Goal: Task Accomplishment & Management: Manage account settings

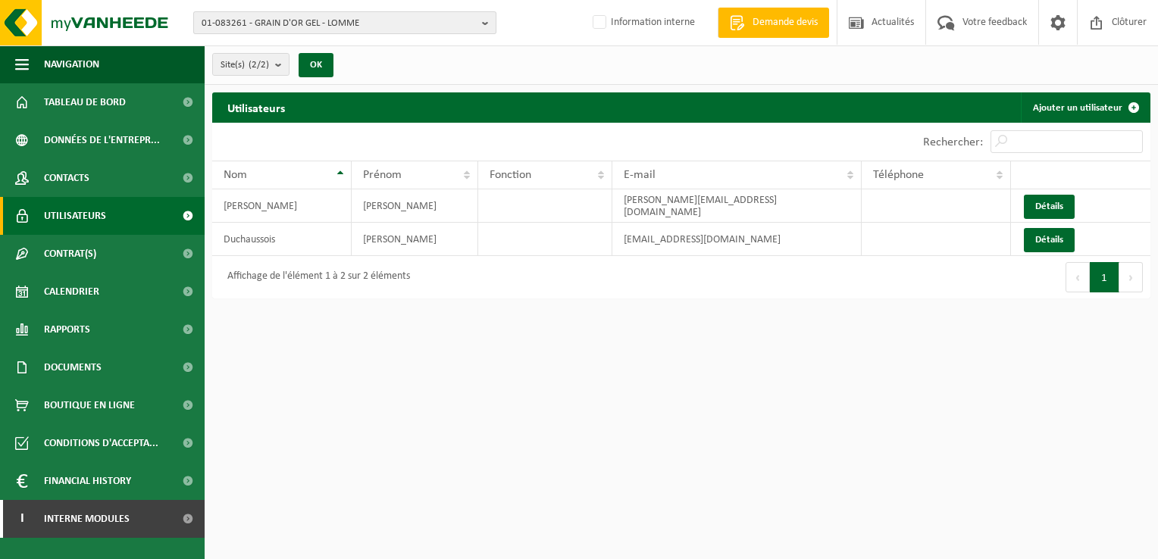
click at [260, 27] on span "01-083261 - GRAIN D'OR GEL - LOMME" at bounding box center [339, 23] width 274 height 23
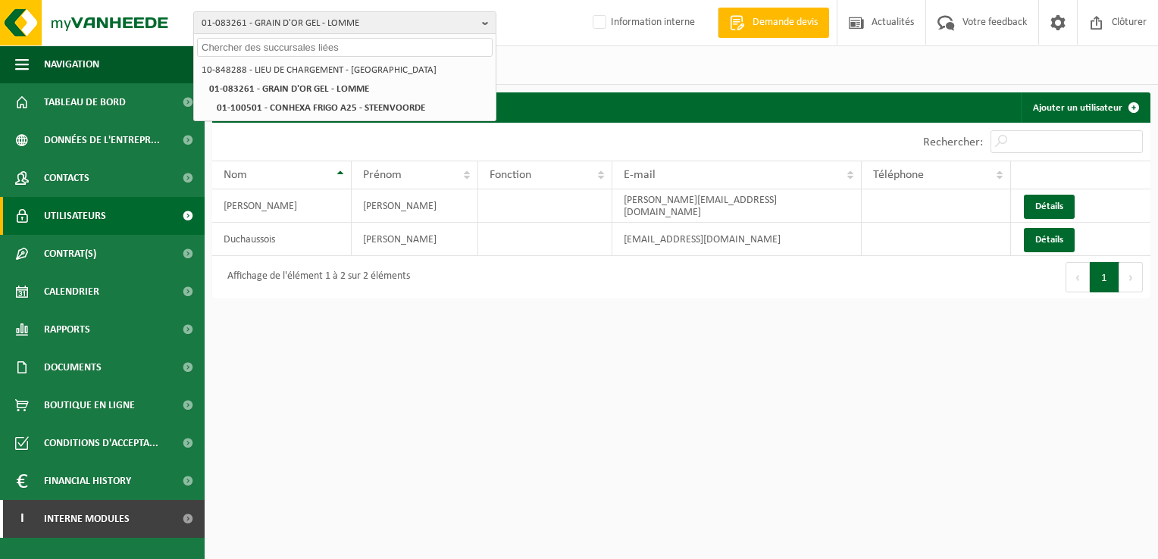
click at [215, 44] on input "text" at bounding box center [345, 47] width 296 height 19
paste input "10-923501"
type input "10-923501"
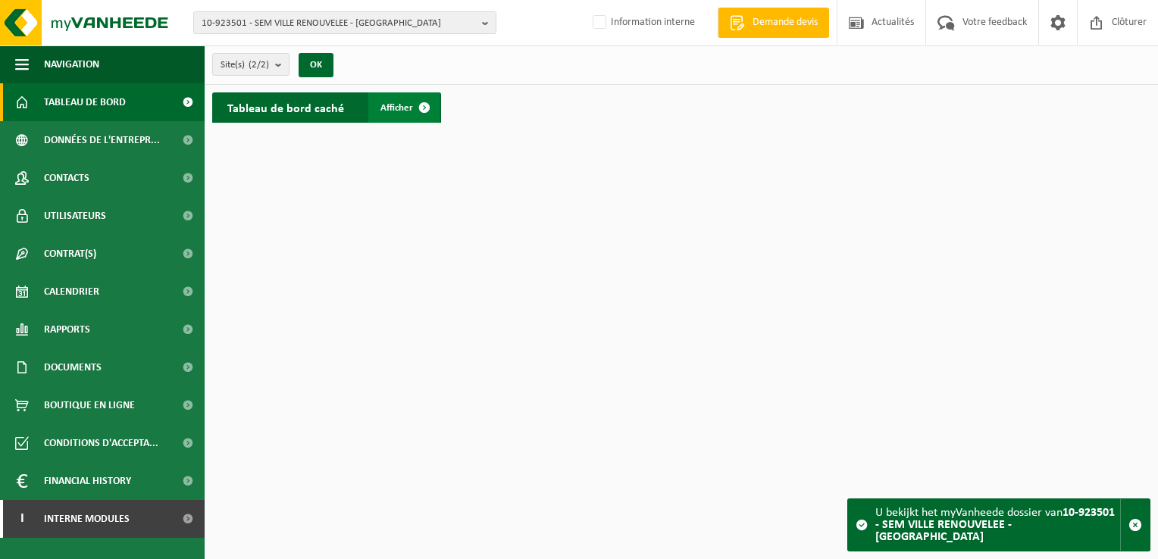
click at [431, 104] on span at bounding box center [424, 107] width 30 height 30
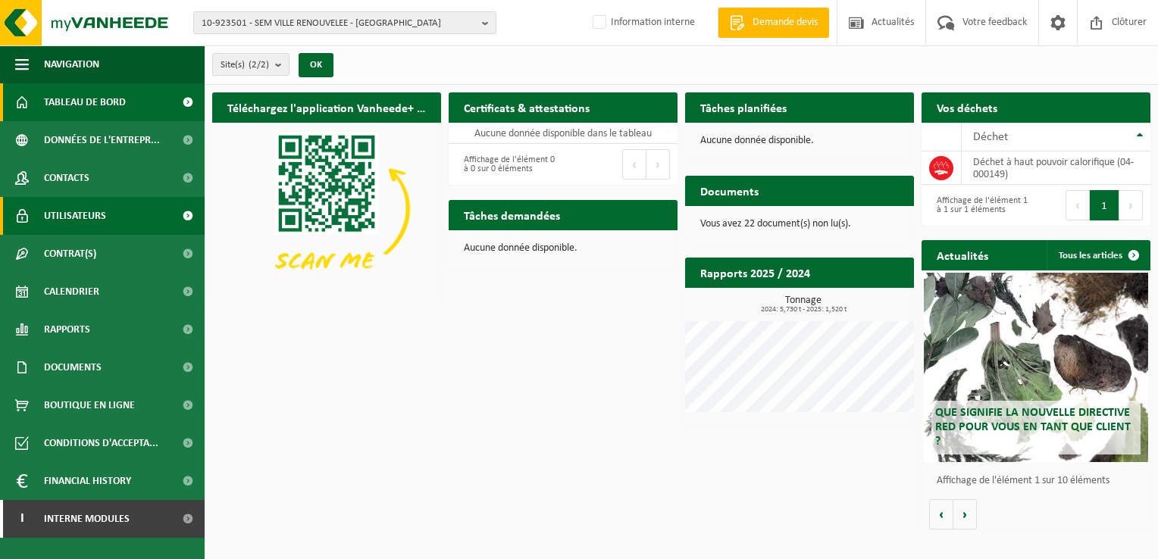
click at [185, 211] on span at bounding box center [188, 216] width 34 height 38
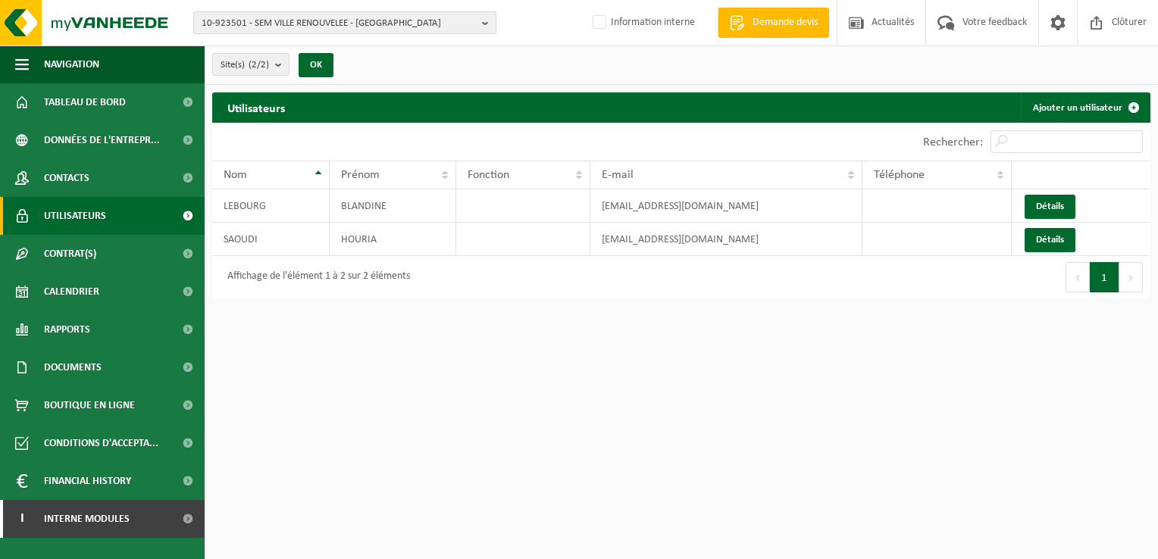
click at [269, 13] on span "10-923501 - SEM VILLE RENOUVELEE - [GEOGRAPHIC_DATA]" at bounding box center [339, 23] width 274 height 23
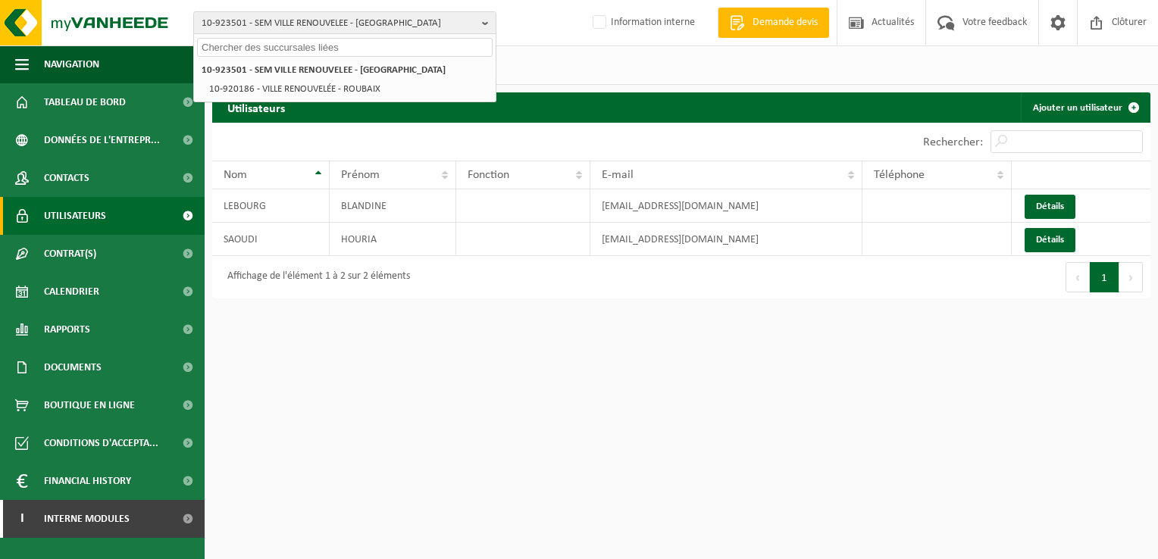
click at [227, 46] on input "text" at bounding box center [345, 47] width 296 height 19
paste input "01-082695"
type input "01-082695"
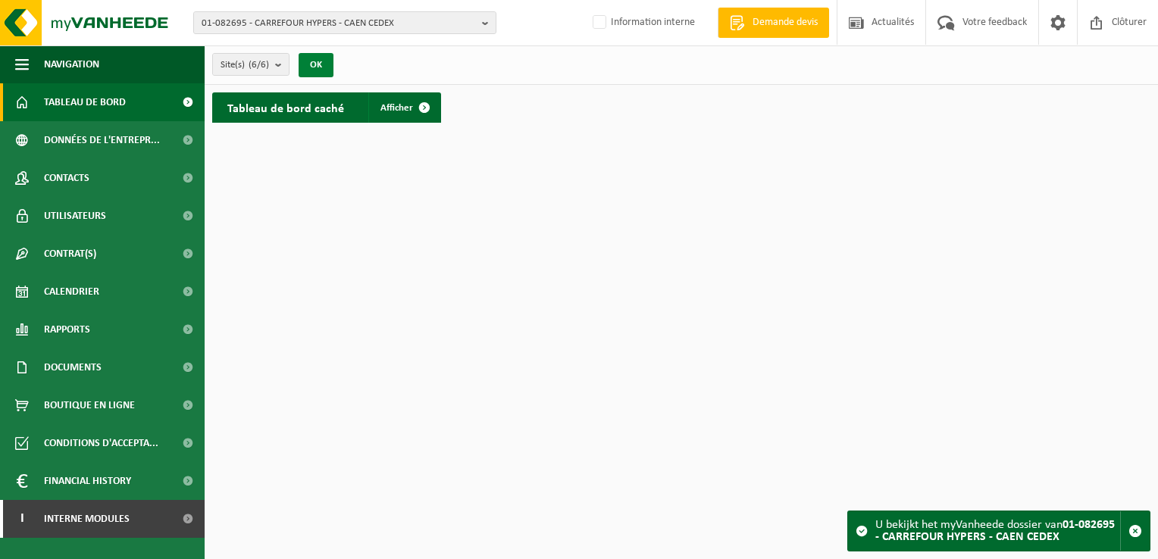
click at [315, 64] on button "OK" at bounding box center [316, 65] width 35 height 24
click at [421, 104] on span at bounding box center [424, 107] width 30 height 30
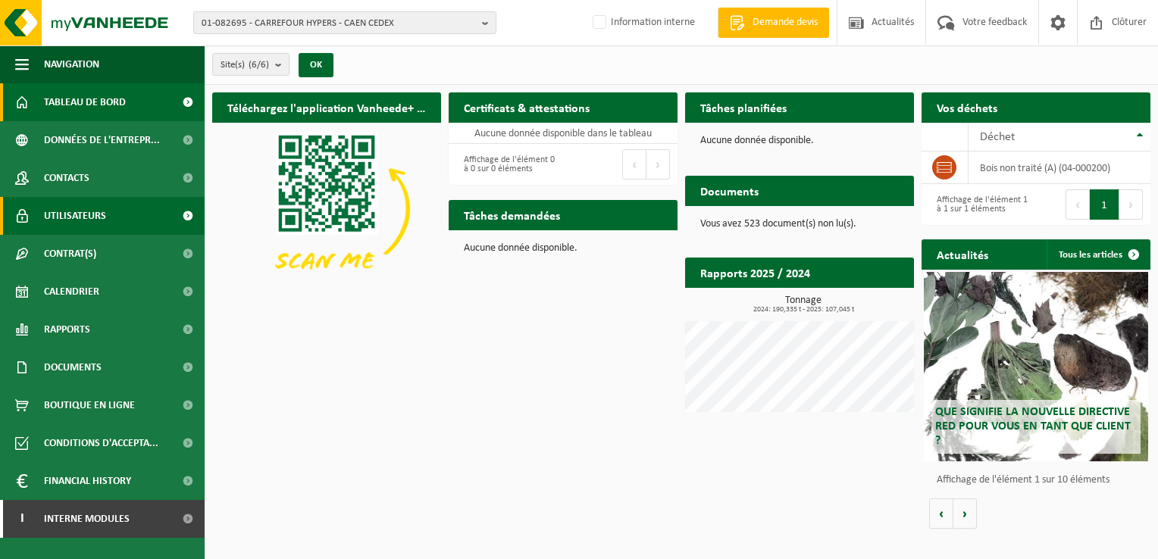
click at [67, 211] on span "Utilisateurs" at bounding box center [75, 216] width 62 height 38
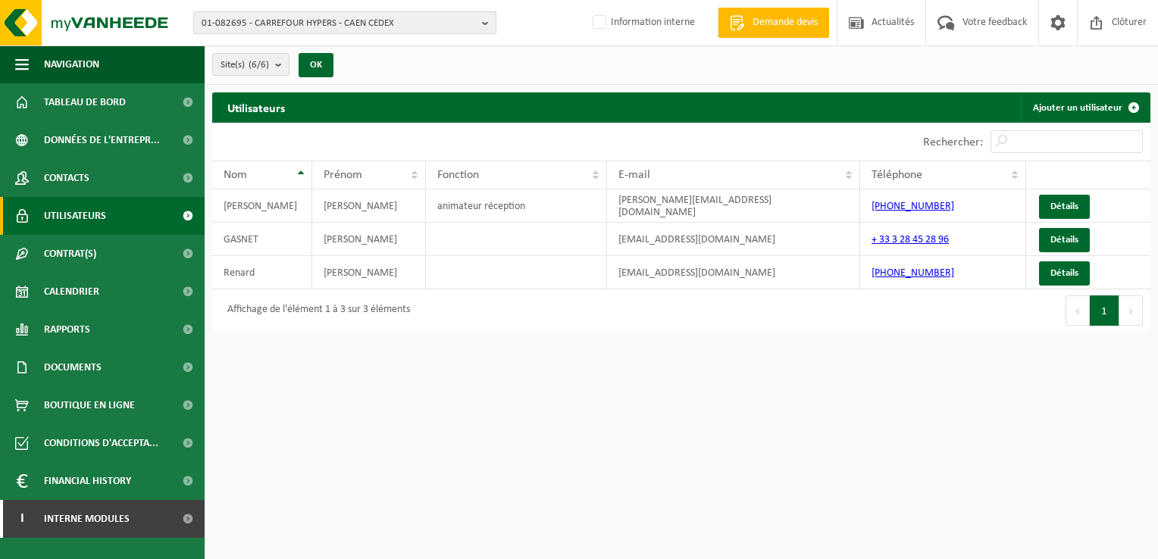
click at [310, 25] on span "01-082695 - CARREFOUR HYPERS - CAEN CEDEX" at bounding box center [339, 23] width 274 height 23
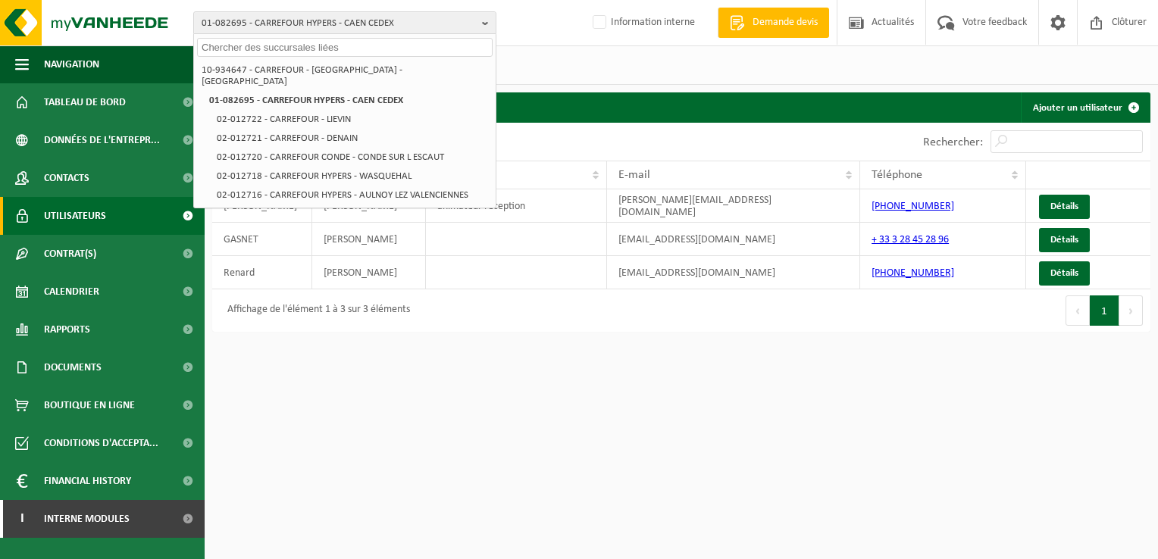
click at [224, 52] on input "text" at bounding box center [345, 47] width 296 height 19
paste input "10-800528"
type input "10-800528"
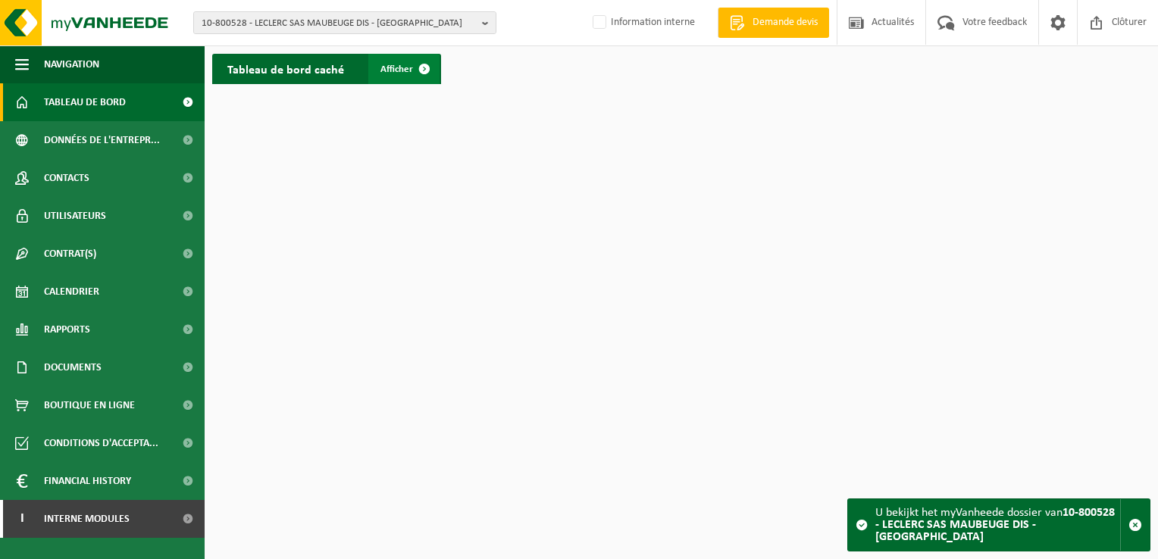
click at [421, 68] on span at bounding box center [424, 69] width 30 height 30
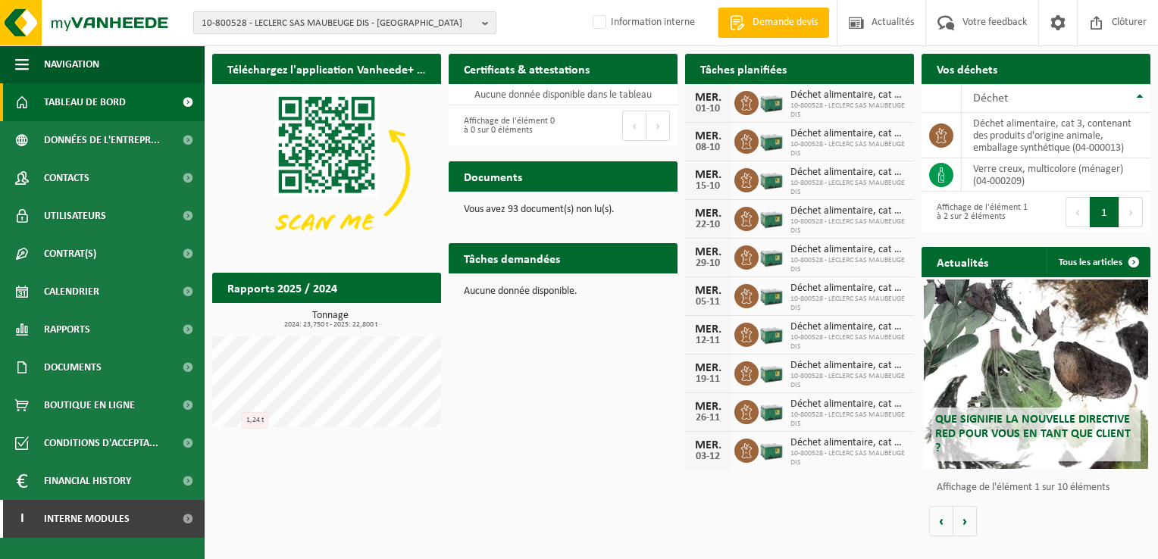
click at [356, 29] on span "10-800528 - LECLERC SAS MAUBEUGE DIS - MAUBEUGE" at bounding box center [339, 23] width 274 height 23
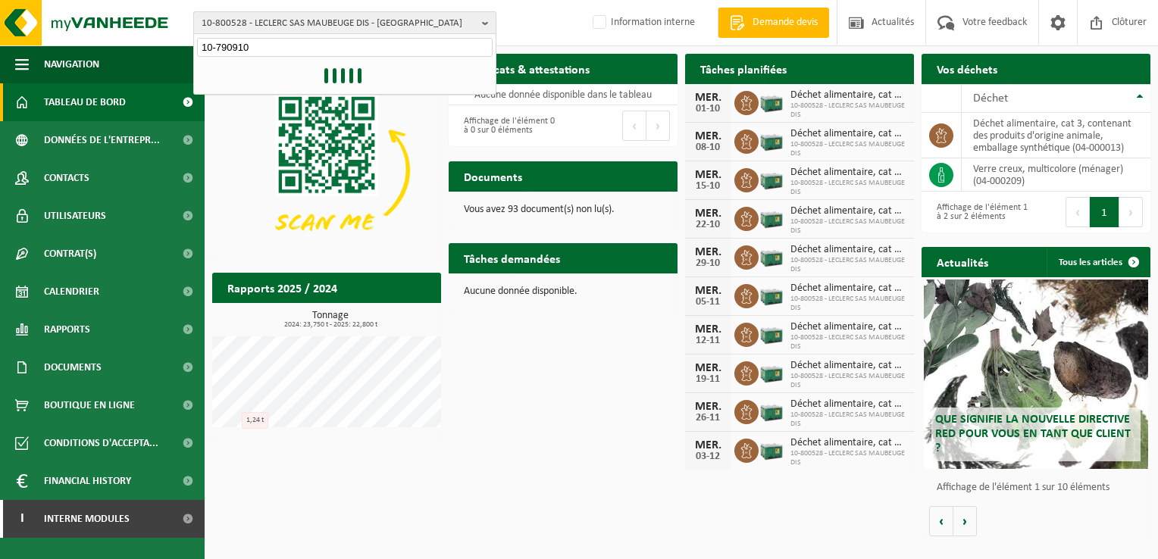
type input "10-790910"
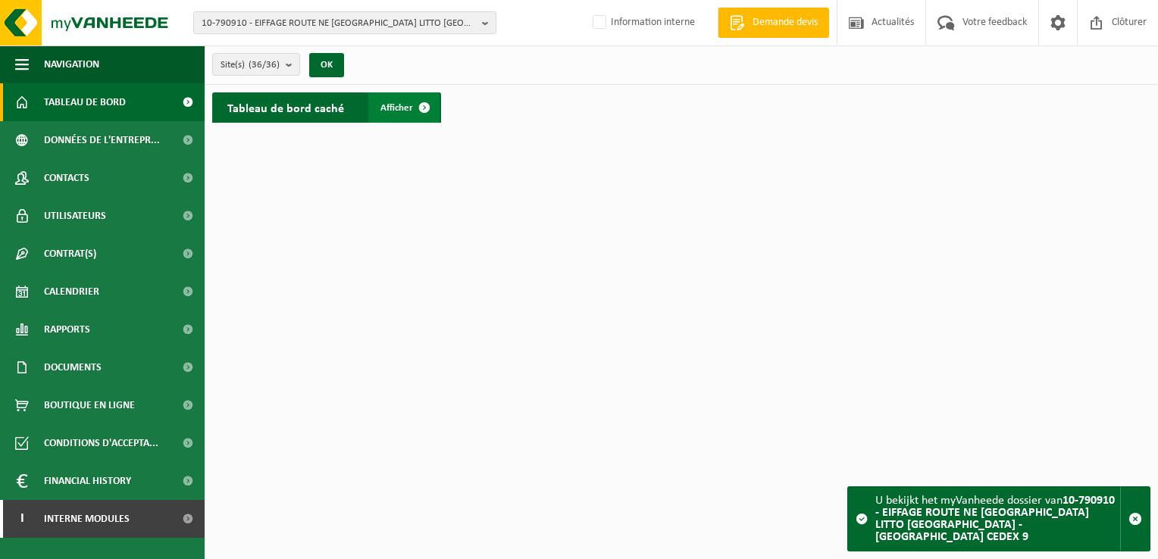
click at [415, 105] on span at bounding box center [424, 107] width 30 height 30
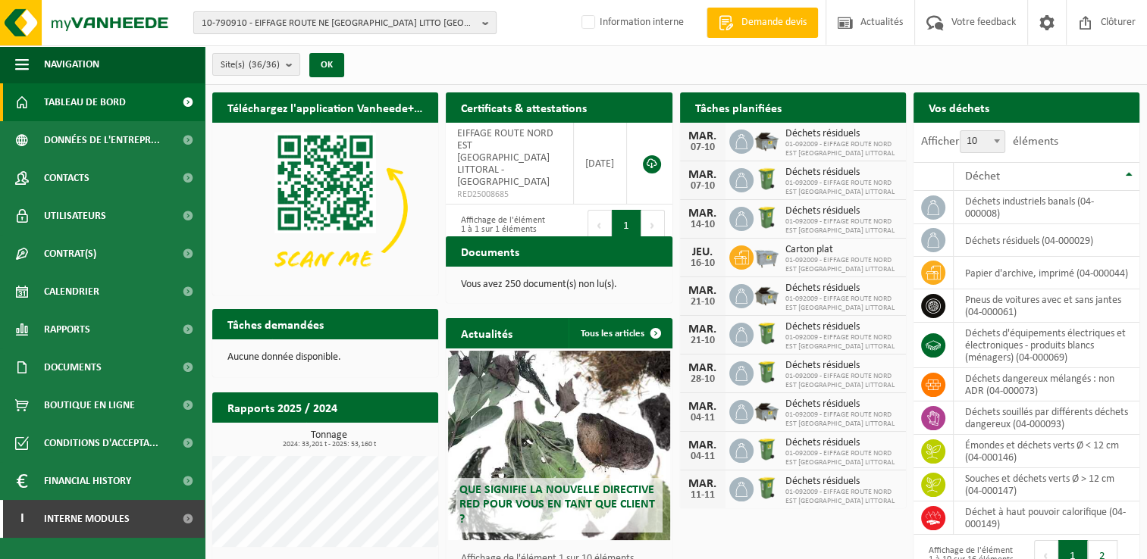
click at [293, 28] on span "10-790910 - EIFFAGE ROUTE NE [GEOGRAPHIC_DATA] LITTO [GEOGRAPHIC_DATA] - [GEOGR…" at bounding box center [339, 23] width 274 height 23
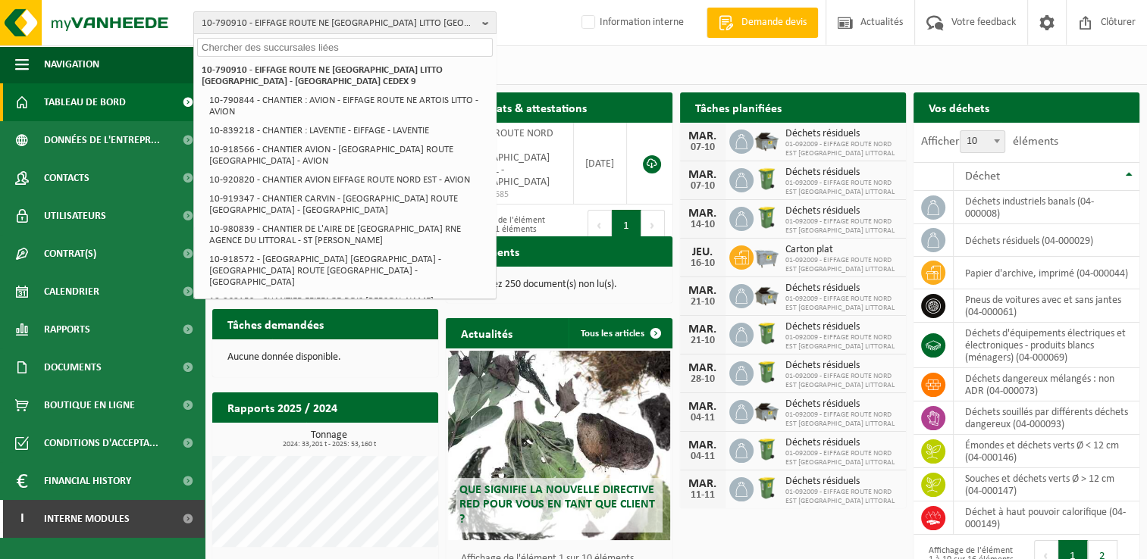
click at [234, 49] on input "text" at bounding box center [345, 47] width 296 height 19
paste input "10-897795"
type input "10-897795"
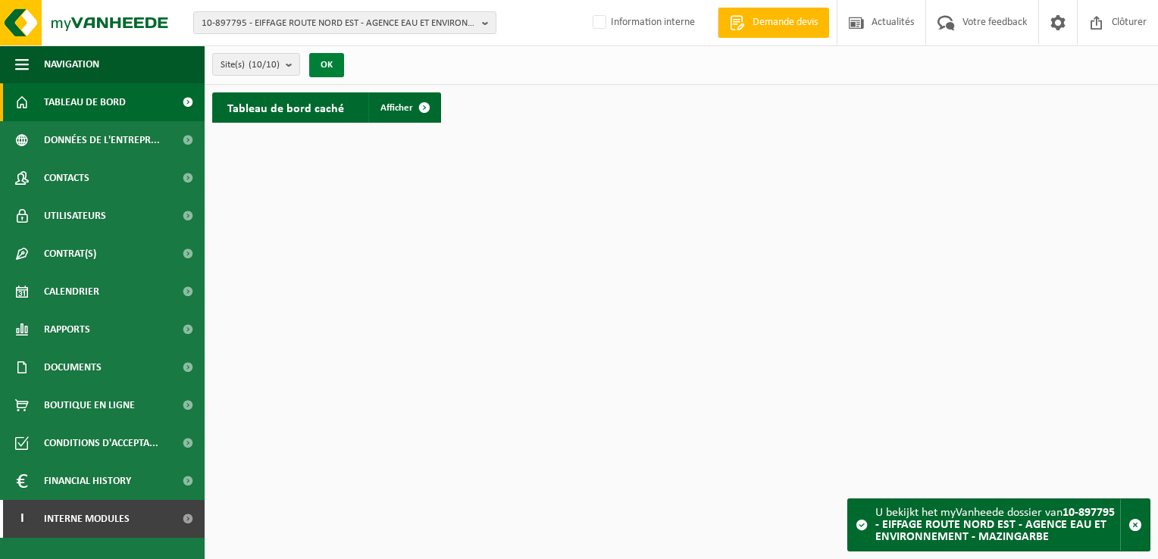
click at [324, 63] on button "OK" at bounding box center [326, 65] width 35 height 24
click at [422, 104] on span at bounding box center [424, 107] width 30 height 30
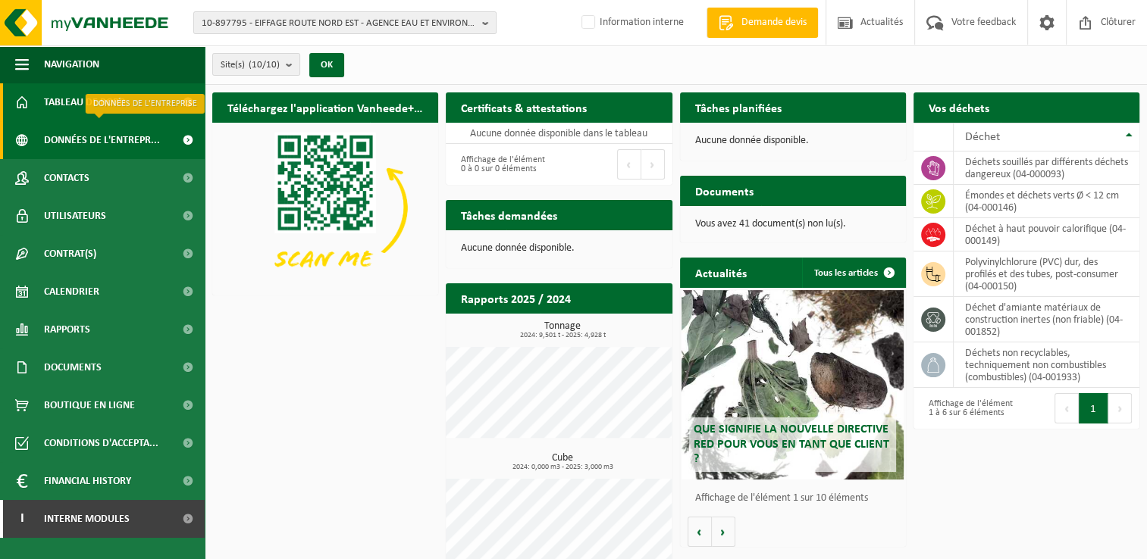
click at [94, 144] on span "Données de l'entrepr..." at bounding box center [102, 140] width 116 height 38
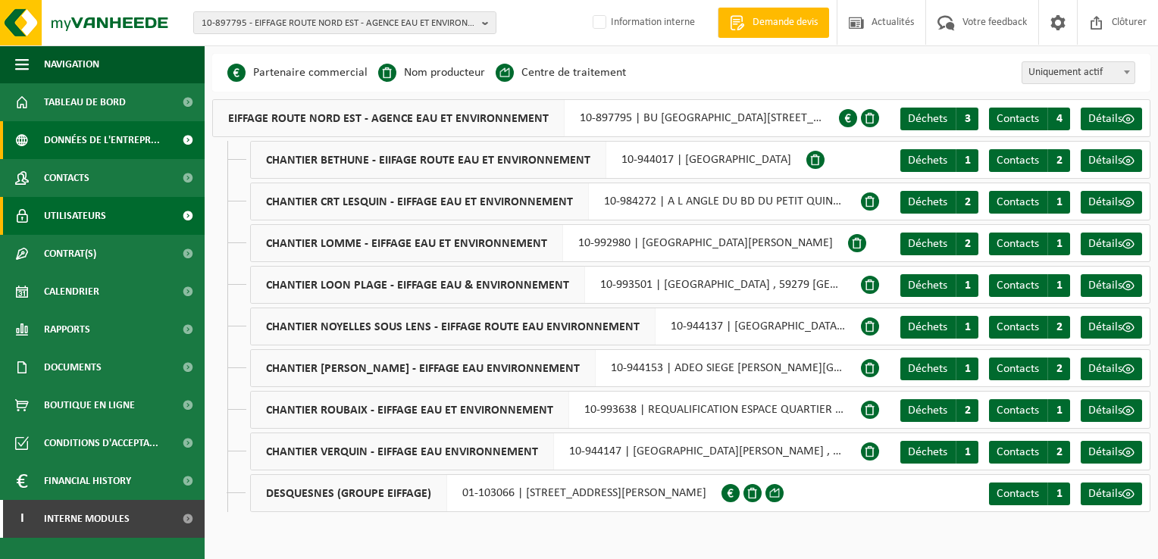
click at [82, 210] on span "Utilisateurs" at bounding box center [75, 216] width 62 height 38
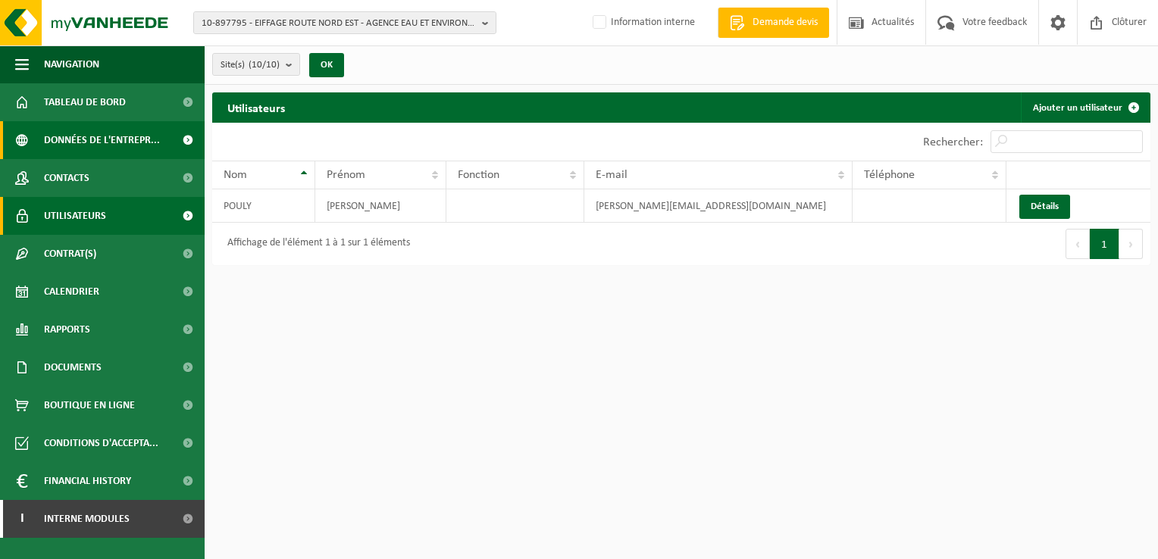
click at [92, 138] on span "Données de l'entrepr..." at bounding box center [102, 140] width 116 height 38
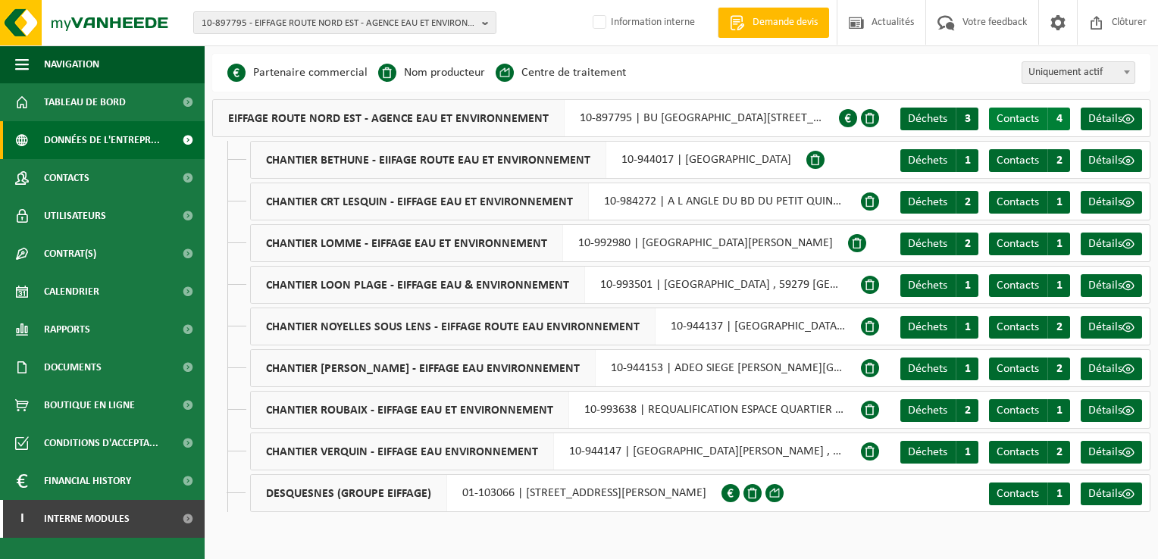
click at [1023, 114] on span "Contacts" at bounding box center [1018, 119] width 42 height 12
